Goal: Task Accomplishment & Management: Use online tool/utility

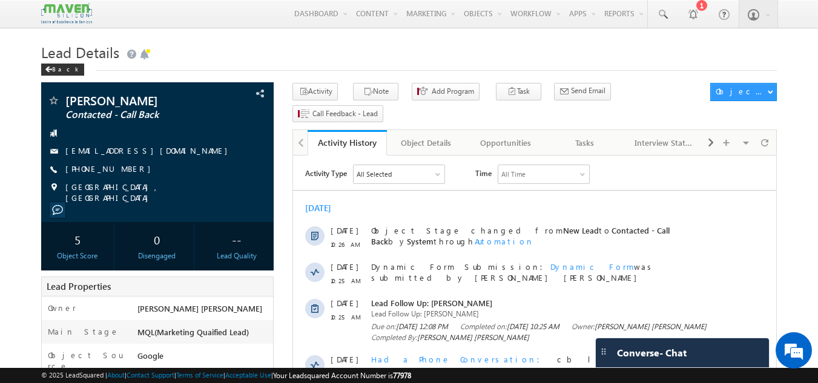
click at [73, 8] on img at bounding box center [66, 13] width 51 height 21
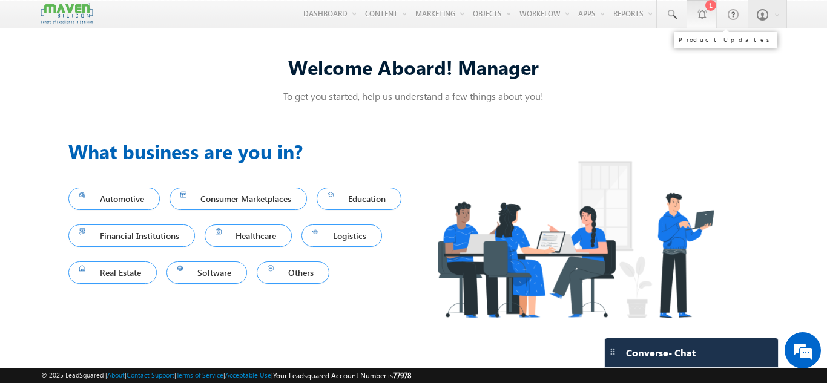
click at [709, 14] on link "1" at bounding box center [701, 14] width 30 height 28
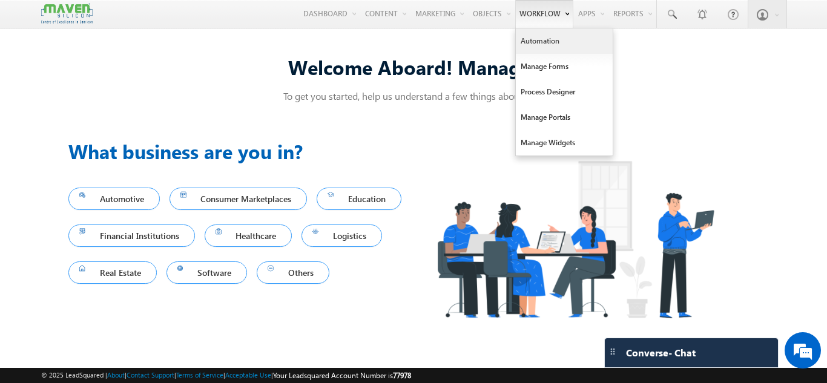
click at [544, 39] on link "Automation" at bounding box center [564, 40] width 97 height 25
